Goal: Transaction & Acquisition: Obtain resource

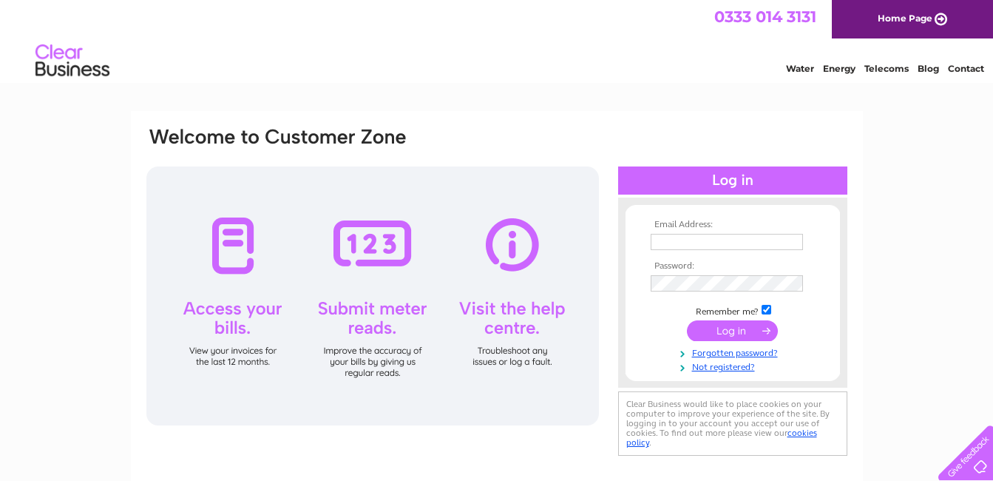
click at [697, 239] on input "text" at bounding box center [727, 242] width 152 height 16
type input "johnredpath.electrical@gmail.com"
click at [717, 331] on input "submit" at bounding box center [732, 330] width 91 height 21
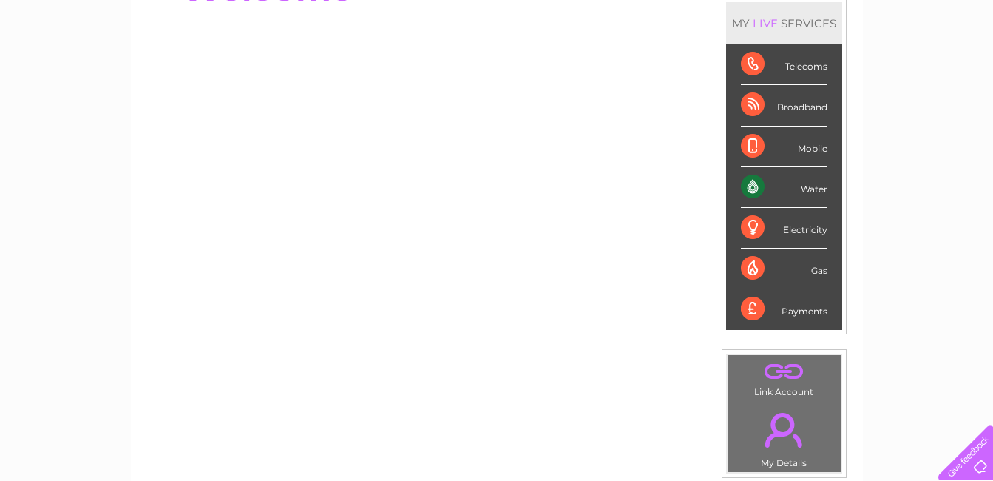
scroll to position [177, 0]
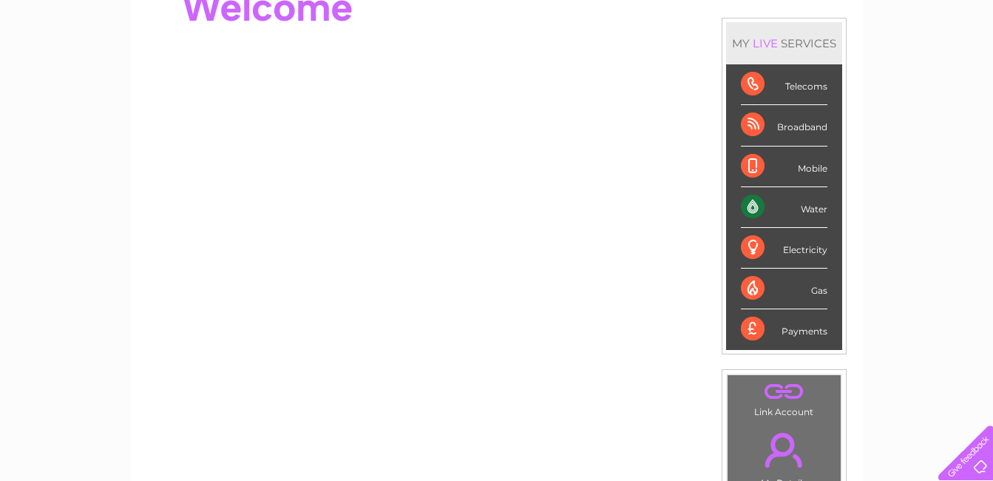
click at [806, 205] on div "Water" at bounding box center [784, 207] width 87 height 41
click at [742, 206] on div "Water" at bounding box center [784, 207] width 87 height 41
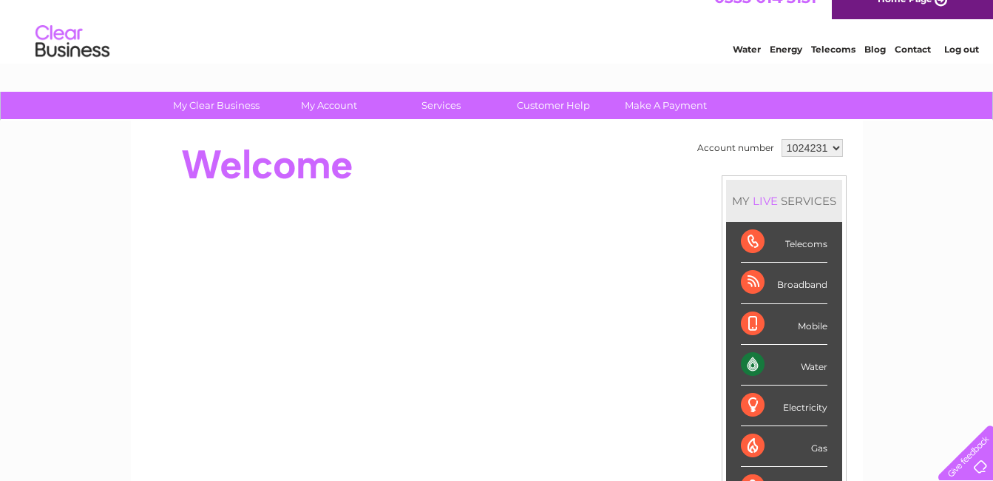
scroll to position [0, 0]
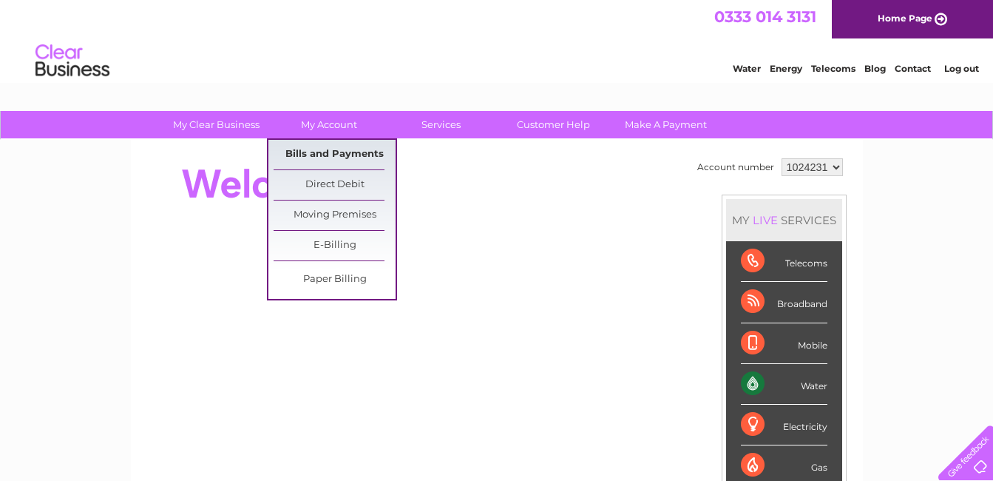
click at [336, 153] on link "Bills and Payments" at bounding box center [335, 155] width 122 height 30
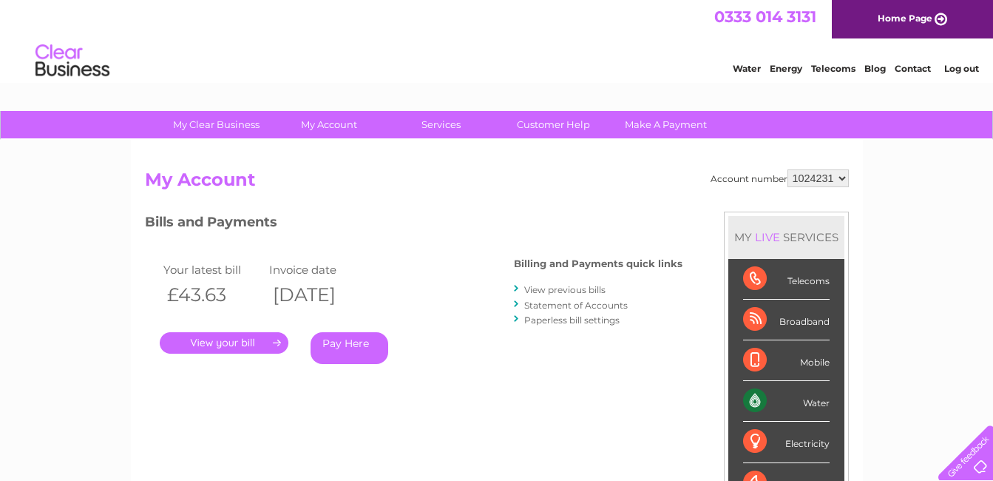
click at [231, 345] on link "." at bounding box center [224, 342] width 129 height 21
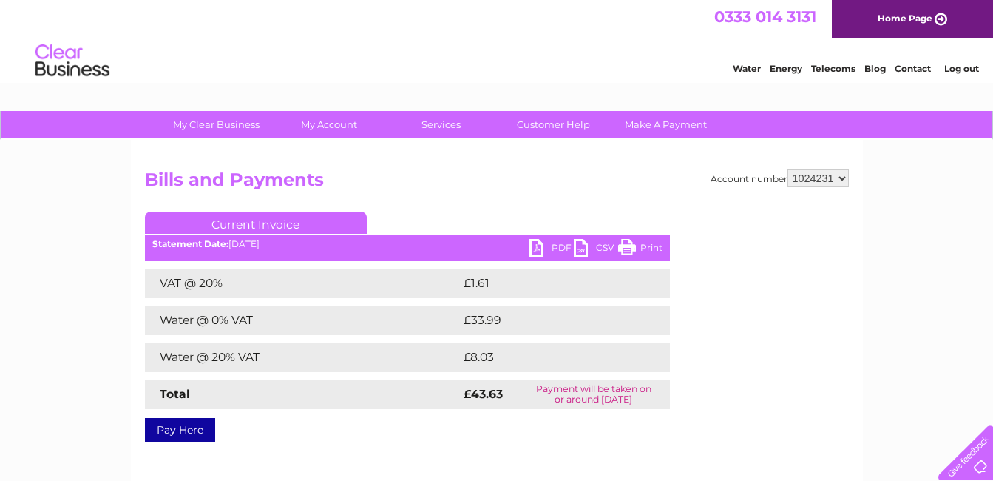
click at [555, 247] on link "PDF" at bounding box center [551, 249] width 44 height 21
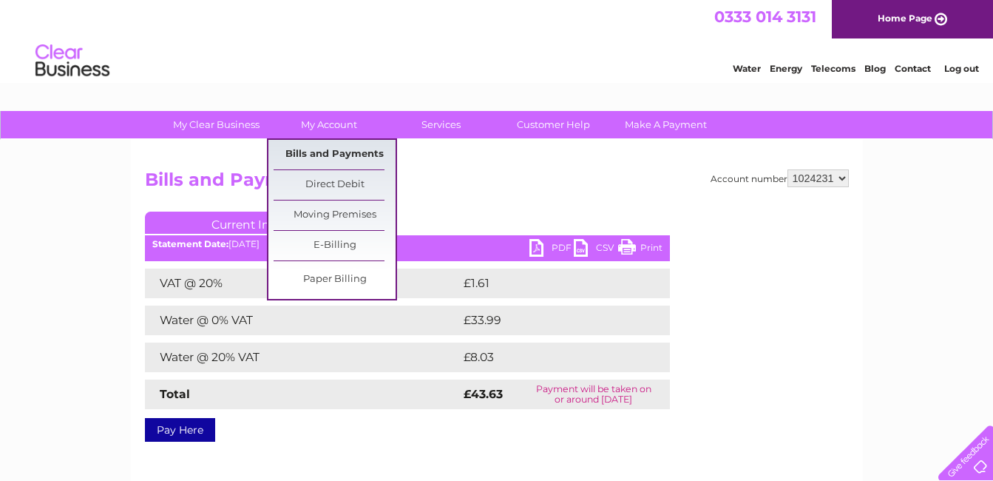
click at [354, 159] on link "Bills and Payments" at bounding box center [335, 155] width 122 height 30
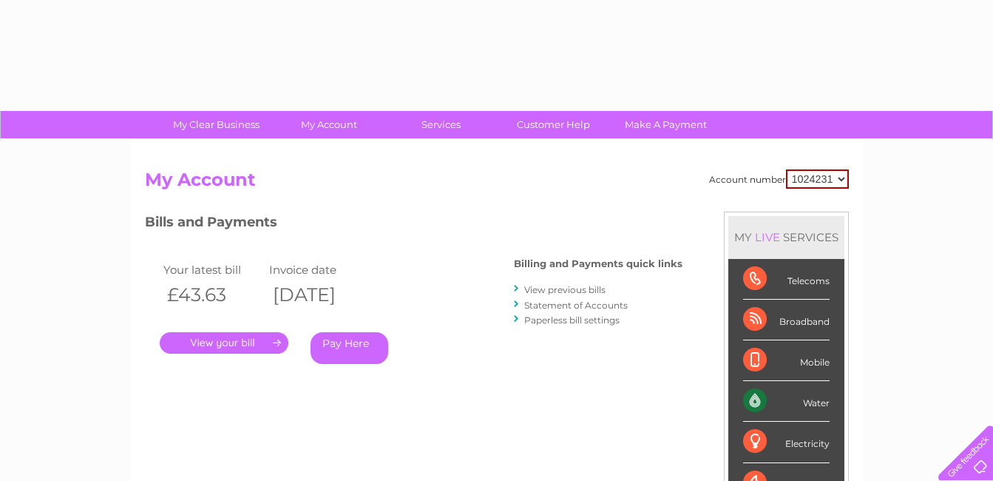
click at [554, 291] on link "View previous bills" at bounding box center [564, 289] width 81 height 11
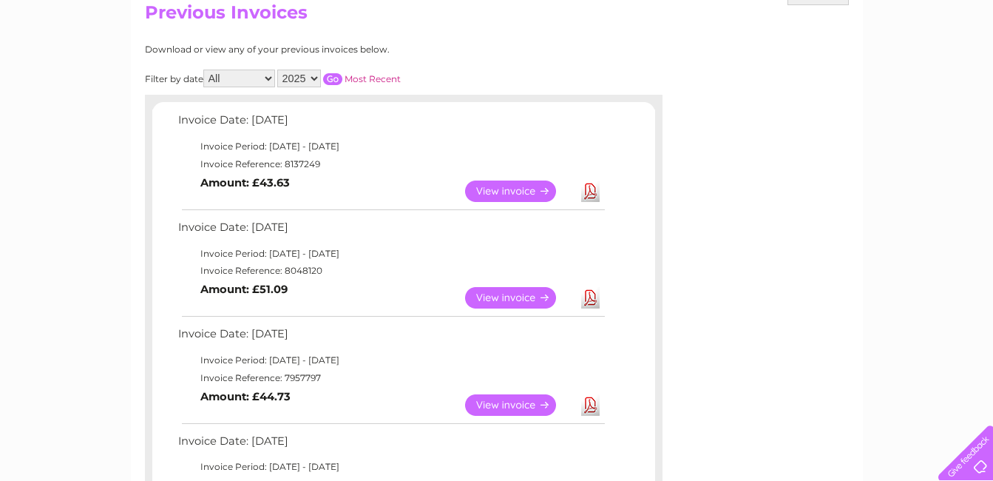
scroll to position [197, 0]
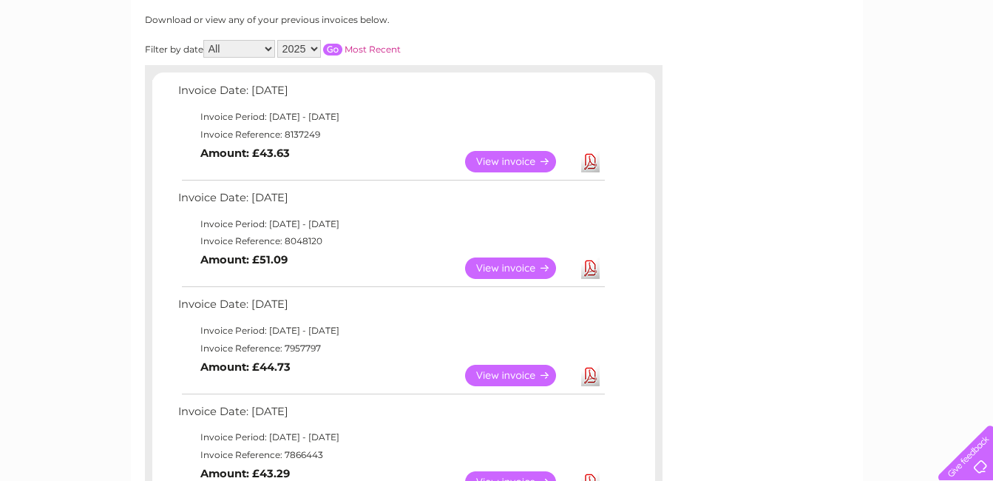
click at [589, 265] on link "Download" at bounding box center [590, 267] width 18 height 21
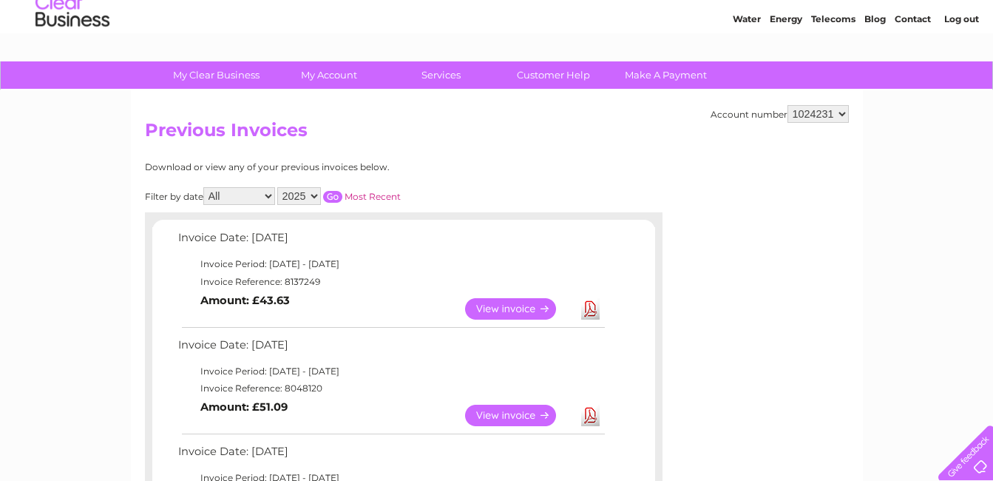
scroll to position [0, 0]
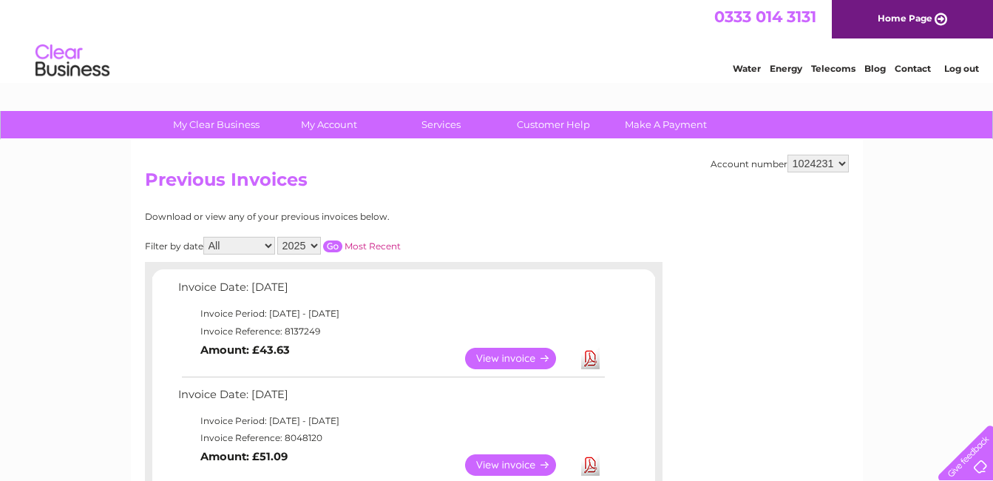
click at [961, 67] on link "Log out" at bounding box center [961, 68] width 35 height 11
